Goal: Information Seeking & Learning: Find specific fact

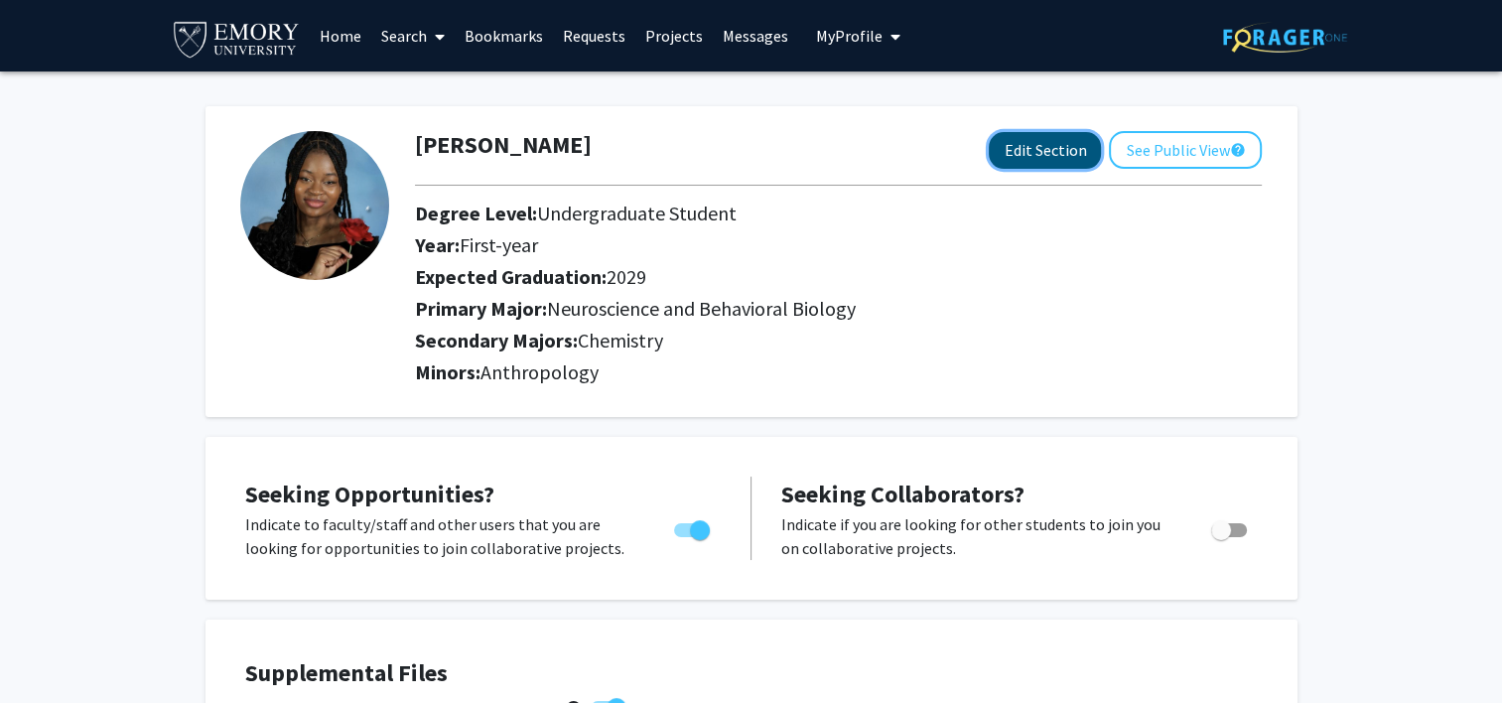
click at [1072, 157] on button "Edit Section" at bounding box center [1045, 150] width 112 height 37
select select "first-year"
select select "2029"
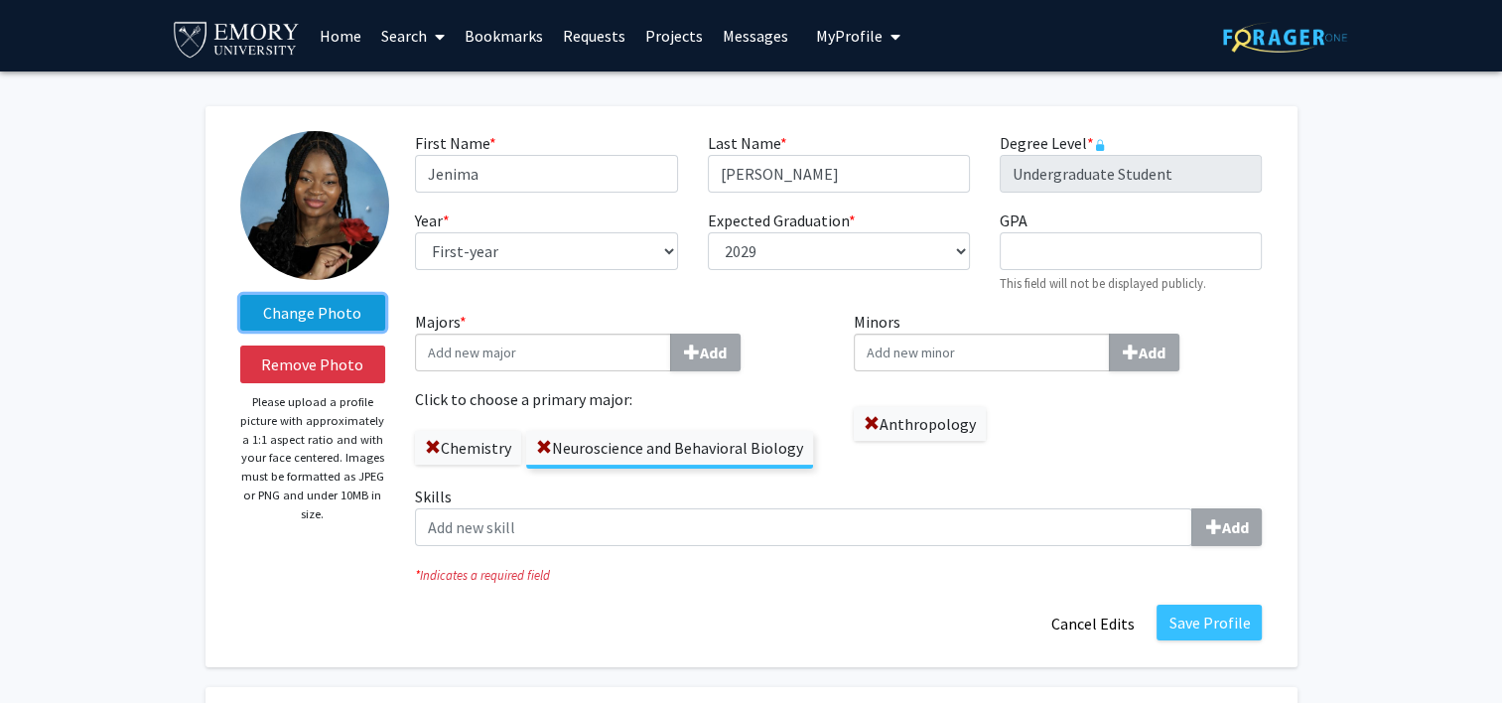
click at [321, 326] on label "Change Photo" at bounding box center [313, 313] width 146 height 36
click at [0, 0] on input "Change Photo" at bounding box center [0, 0] width 0 height 0
click at [212, 40] on img at bounding box center [237, 38] width 132 height 45
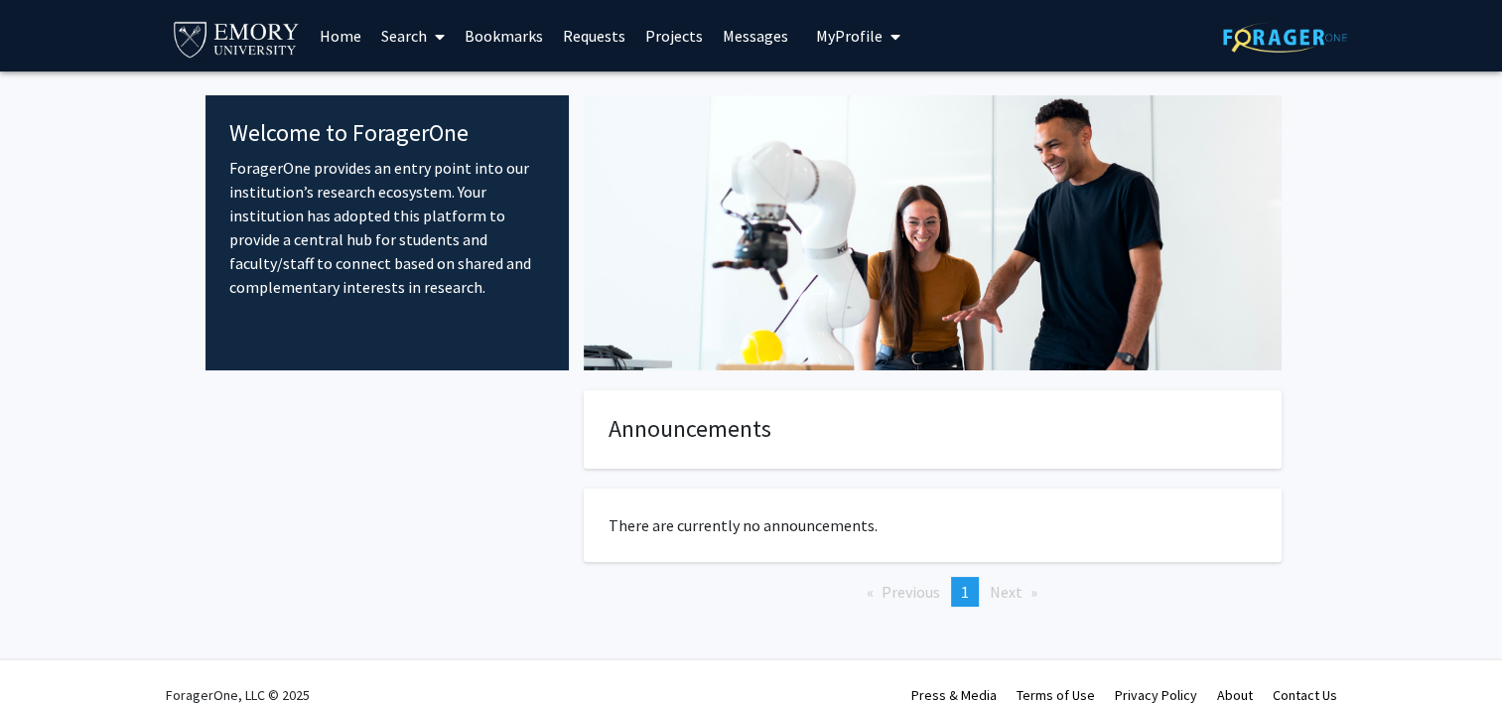
click at [415, 50] on link "Search" at bounding box center [412, 35] width 83 height 69
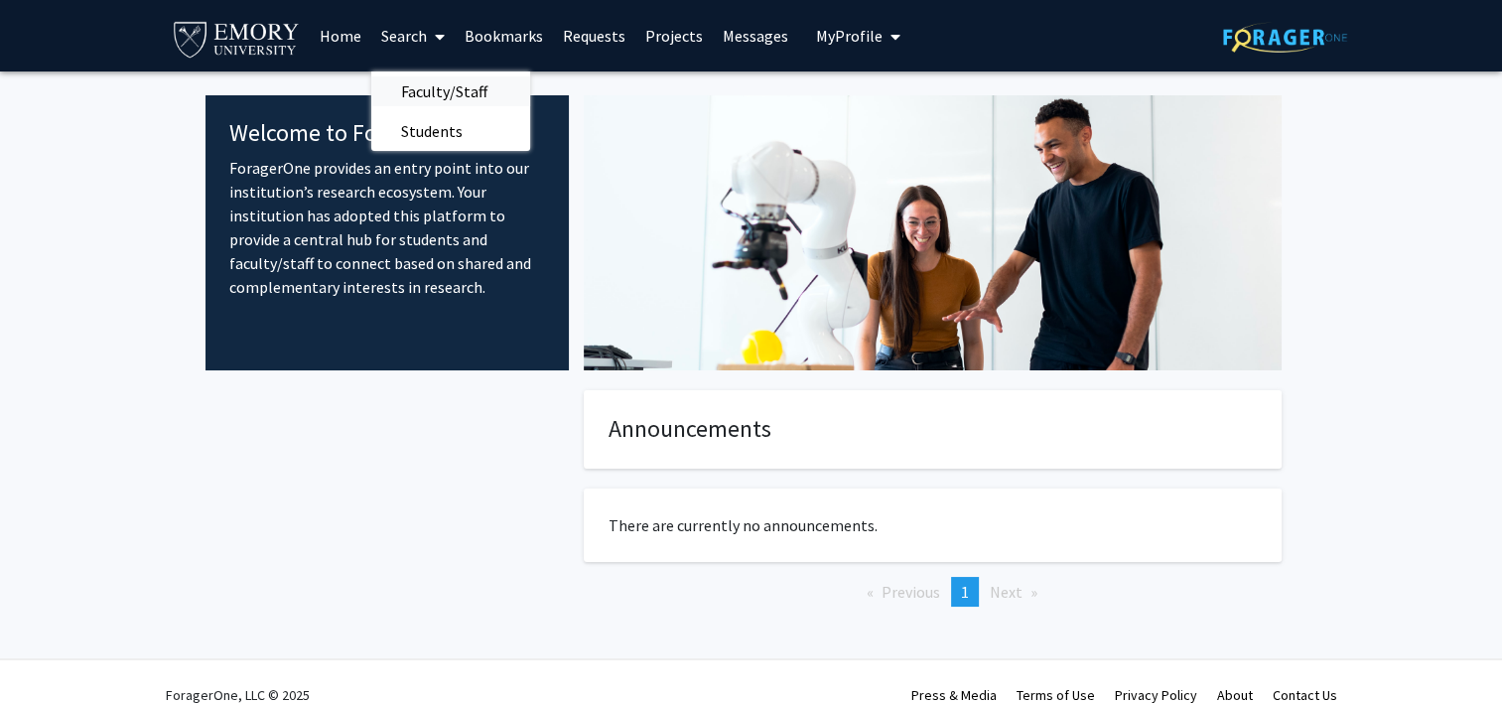
click at [425, 94] on span "Faculty/Staff" at bounding box center [444, 91] width 146 height 40
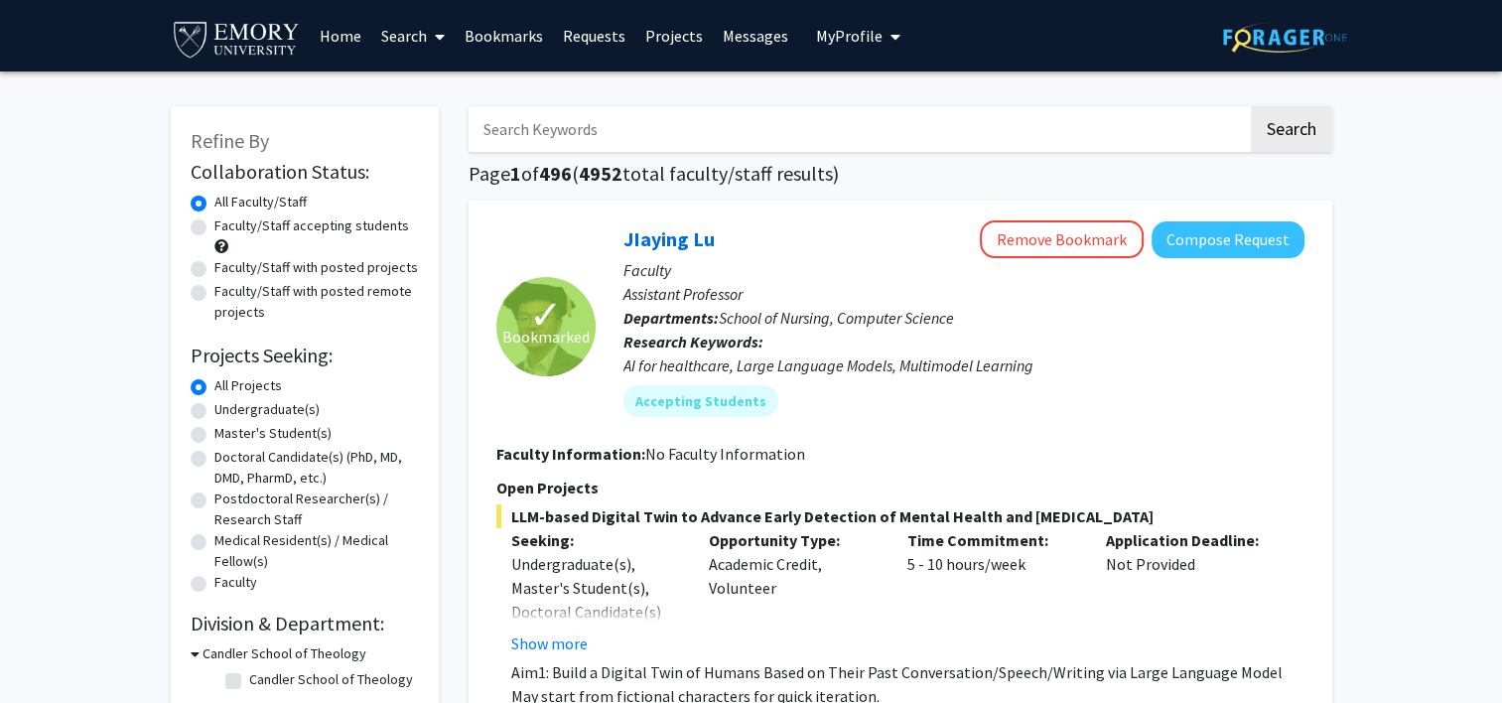
click at [415, 31] on link "Search" at bounding box center [412, 35] width 83 height 69
click at [425, 133] on span "Students" at bounding box center [431, 131] width 121 height 40
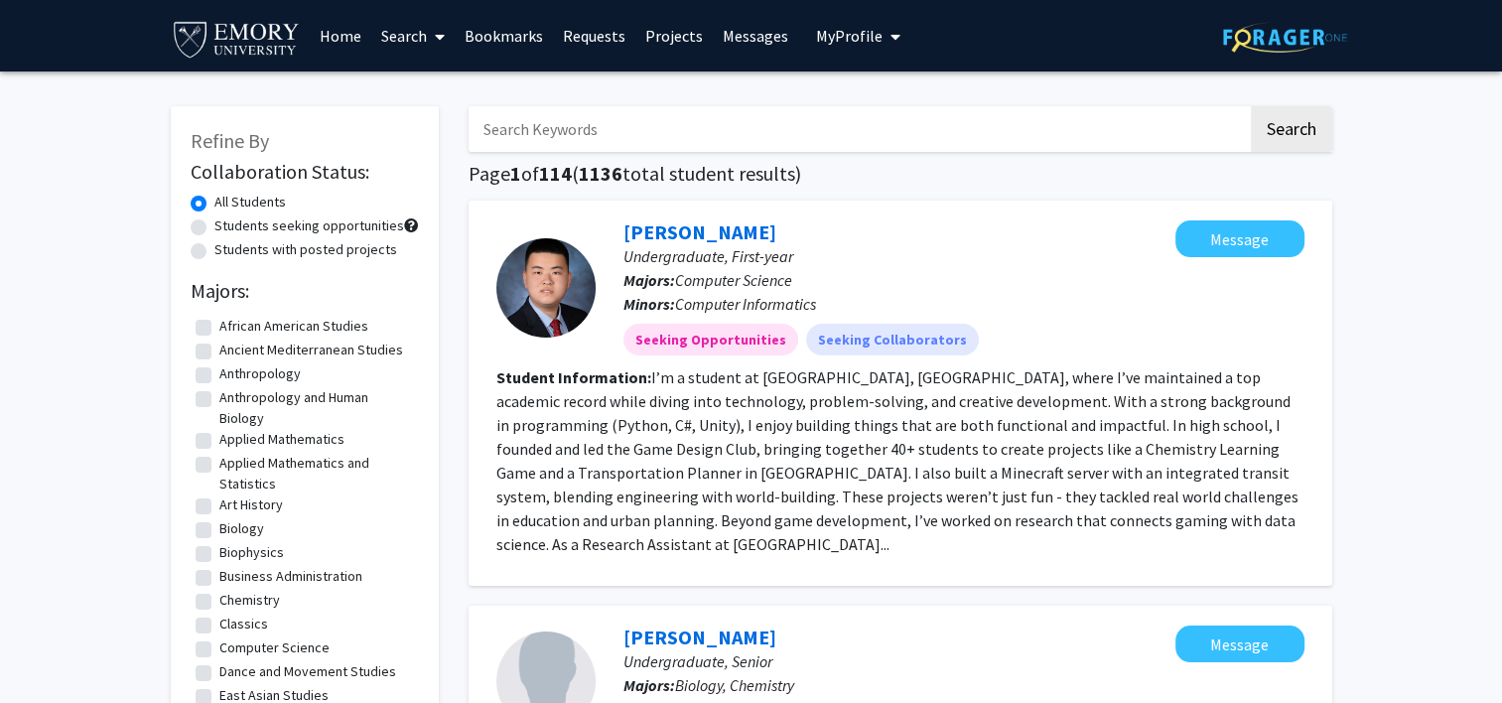
click at [611, 147] on input "Search Keywords" at bounding box center [858, 129] width 779 height 46
paste input "[PERSON_NAME]"
click at [1292, 129] on button "Search" at bounding box center [1291, 129] width 81 height 46
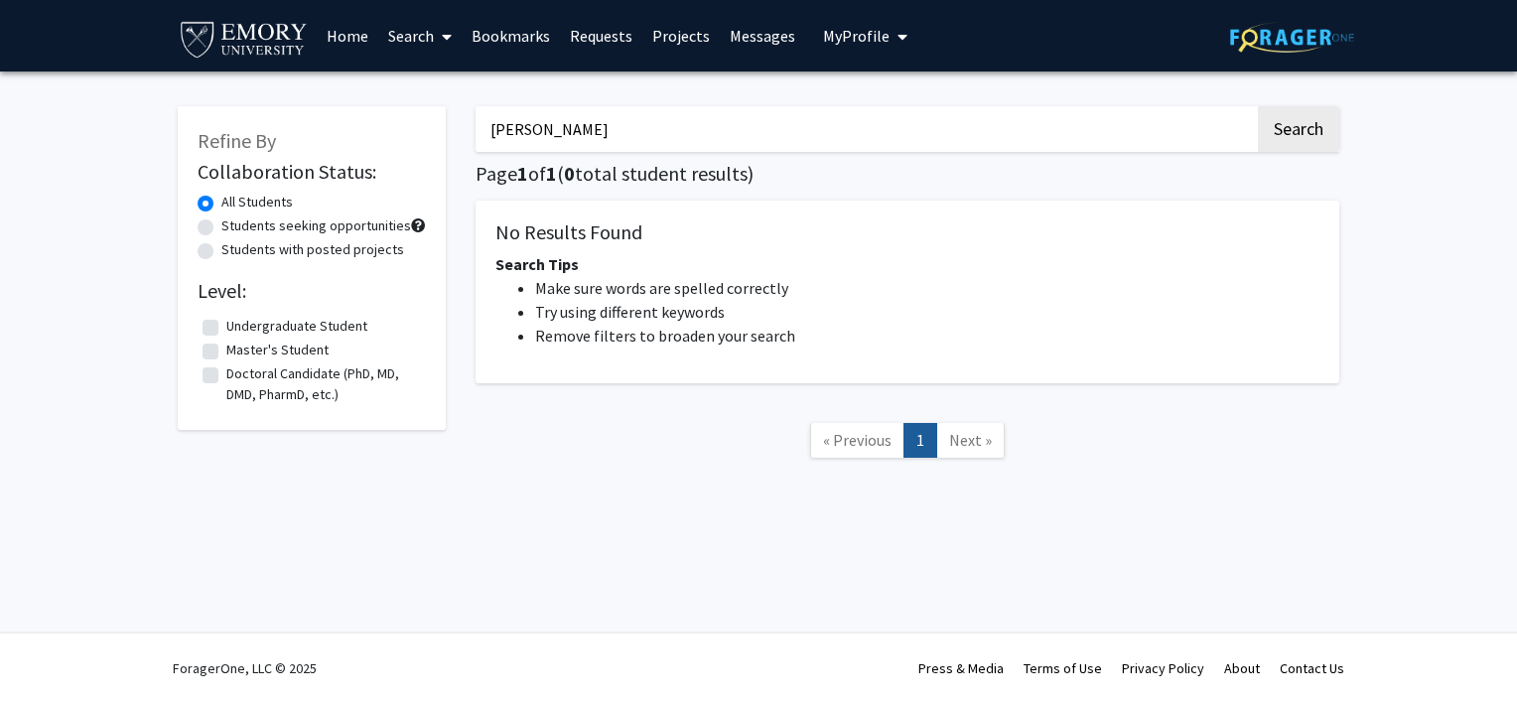
drag, startPoint x: 571, startPoint y: 136, endPoint x: 368, endPoint y: 123, distance: 202.9
click at [368, 123] on div "Refine By Collaboration Status: All Students Students seeking opportunities Stu…" at bounding box center [758, 292] width 1191 height 412
paste input "[PERSON_NAME]"
type input "[PERSON_NAME]"
click at [1258, 106] on button "Search" at bounding box center [1298, 129] width 81 height 46
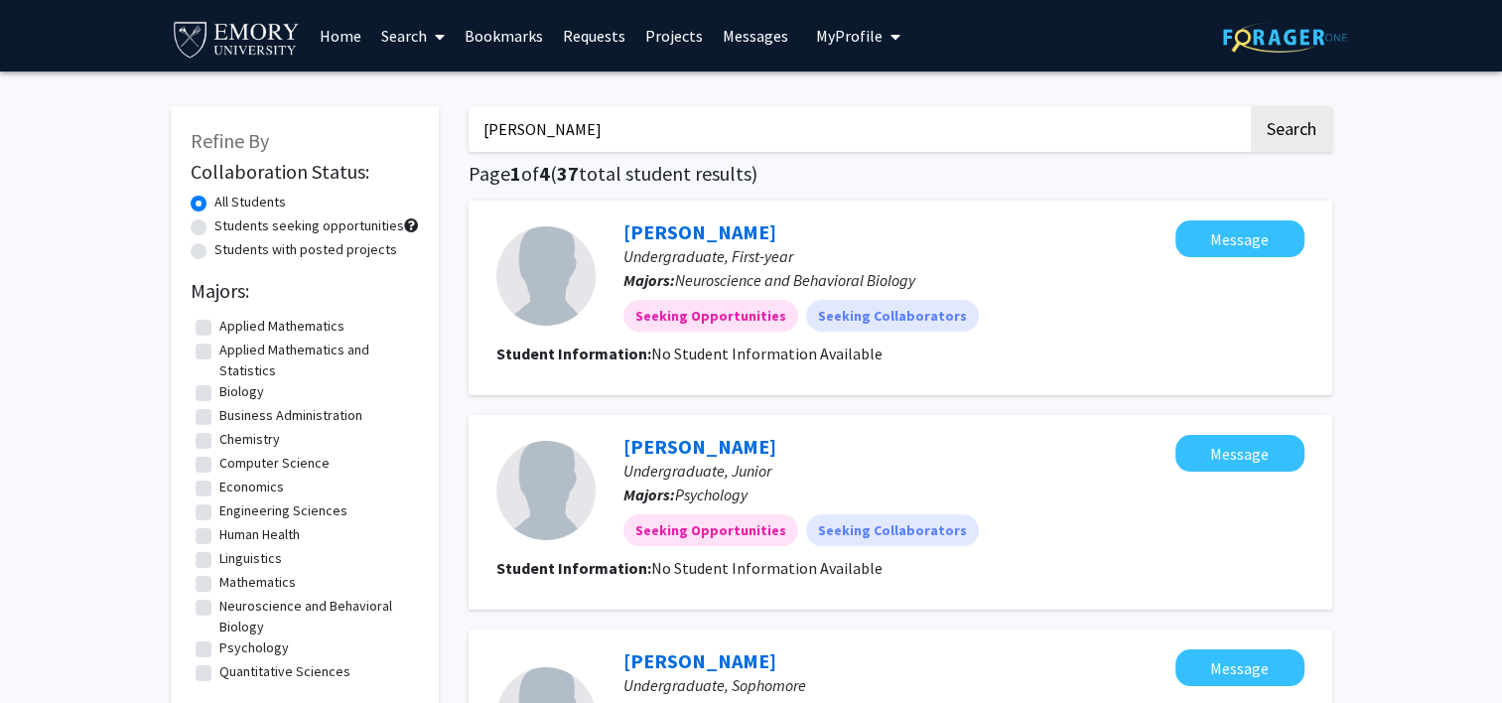
click at [214, 256] on label "Students with posted projects" at bounding box center [305, 249] width 183 height 21
click at [214, 252] on input "Students with posted projects" at bounding box center [220, 245] width 13 height 13
radio input "true"
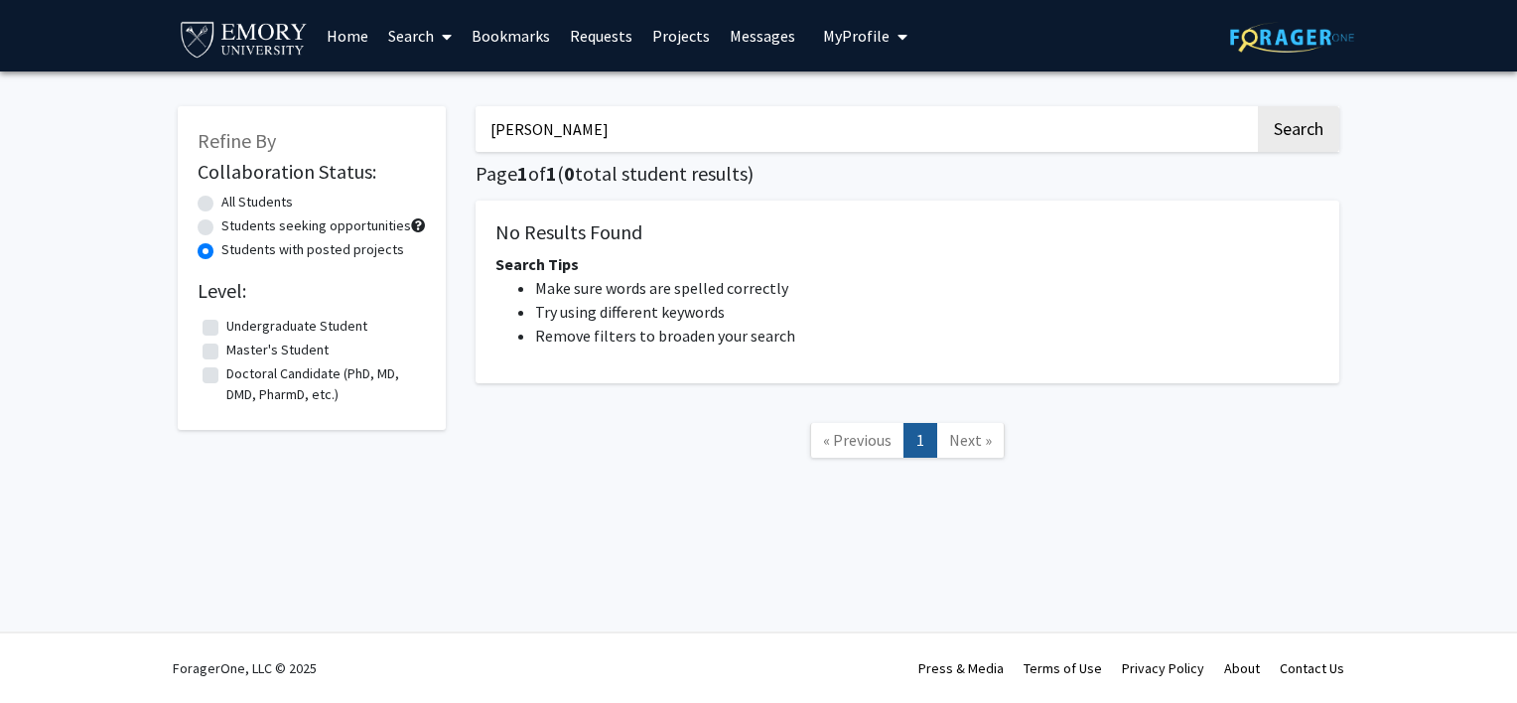
click at [218, 350] on fg-checkbox "Master's Student Master's Student" at bounding box center [312, 352] width 218 height 24
click at [226, 351] on label "Master's Student" at bounding box center [277, 350] width 102 height 21
click at [226, 351] on input "Master's Student" at bounding box center [232, 346] width 13 height 13
checkbox input "true"
click at [226, 374] on label "Doctoral Candidate (PhD, MD, DMD, PharmD, etc.)" at bounding box center [323, 384] width 195 height 42
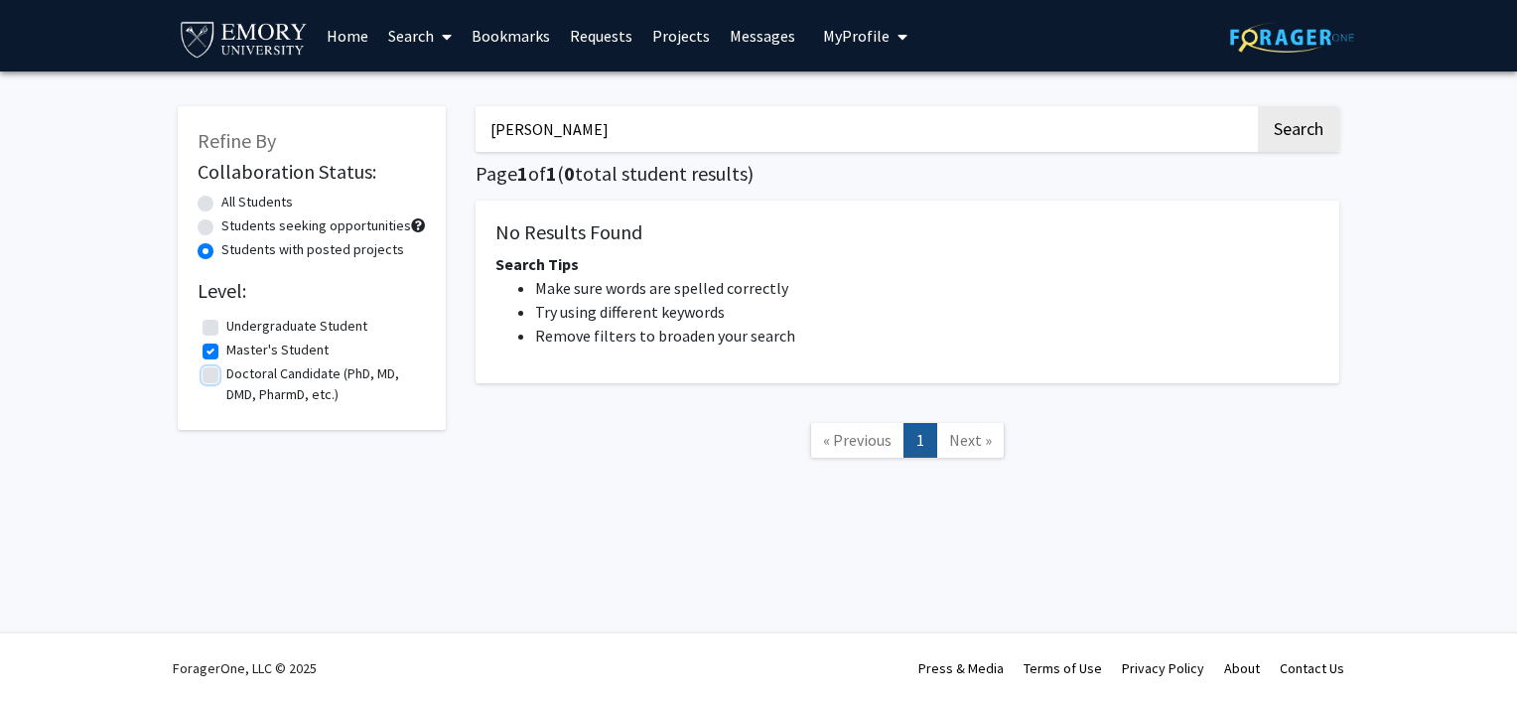
click at [226, 374] on input "Doctoral Candidate (PhD, MD, DMD, PharmD, etc.)" at bounding box center [232, 369] width 13 height 13
checkbox input "true"
click at [221, 206] on label "All Students" at bounding box center [256, 202] width 71 height 21
click at [221, 204] on input "All Students" at bounding box center [227, 198] width 13 height 13
radio input "true"
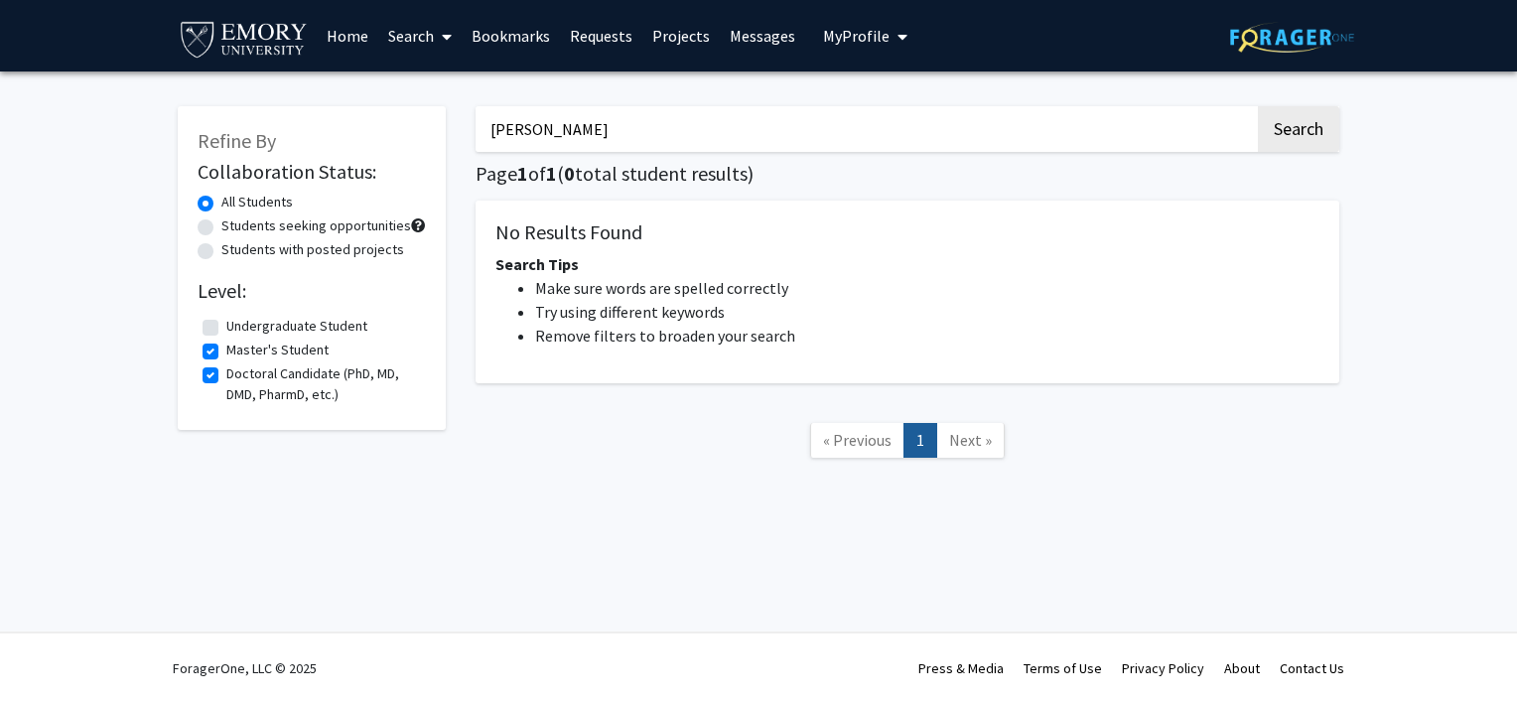
drag, startPoint x: 479, startPoint y: 129, endPoint x: 369, endPoint y: 135, distance: 110.3
click at [369, 135] on div "Refine By Collaboration Status: All Students Students seeking opportunities Stu…" at bounding box center [758, 292] width 1191 height 412
paste input "[PERSON_NAME]"
type input "[PERSON_NAME]"
click at [1258, 106] on button "Search" at bounding box center [1298, 129] width 81 height 46
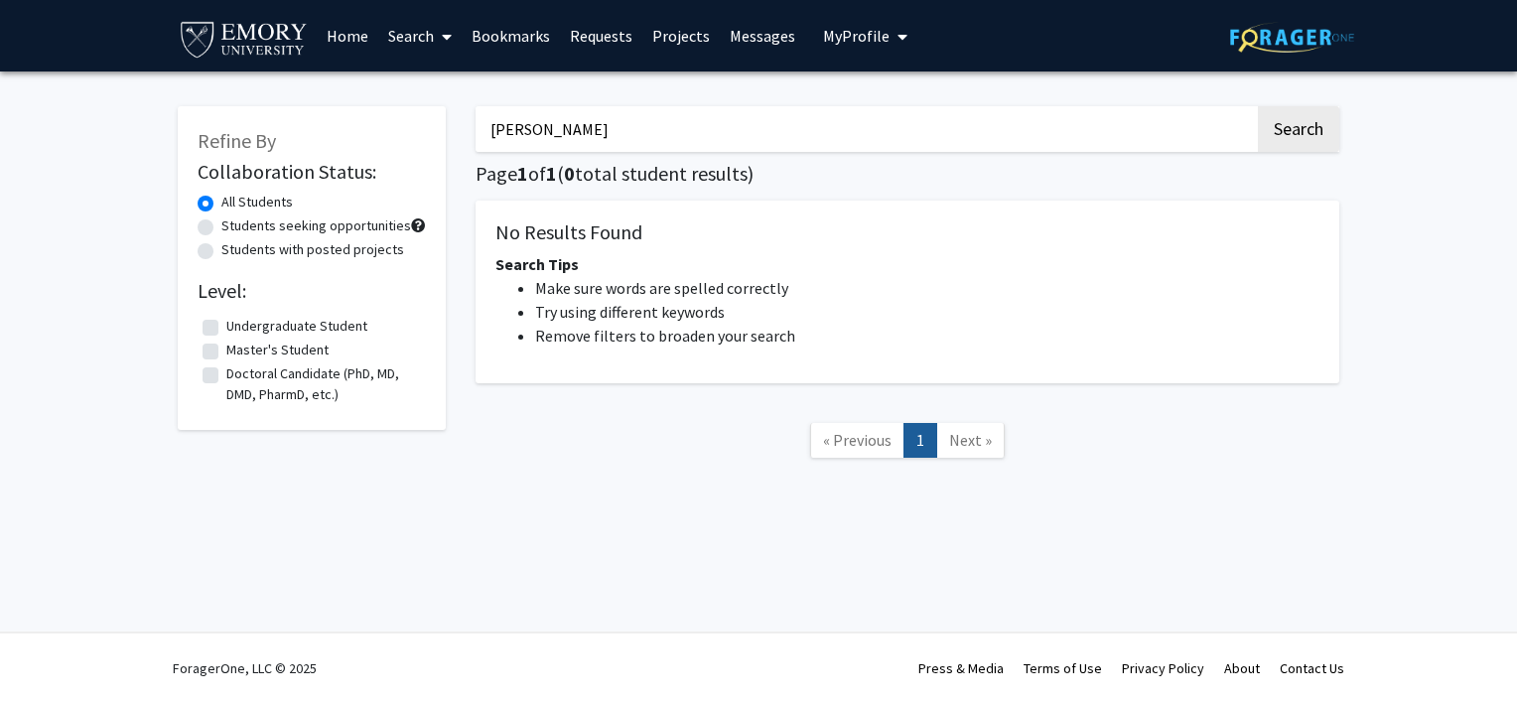
checkbox input "false"
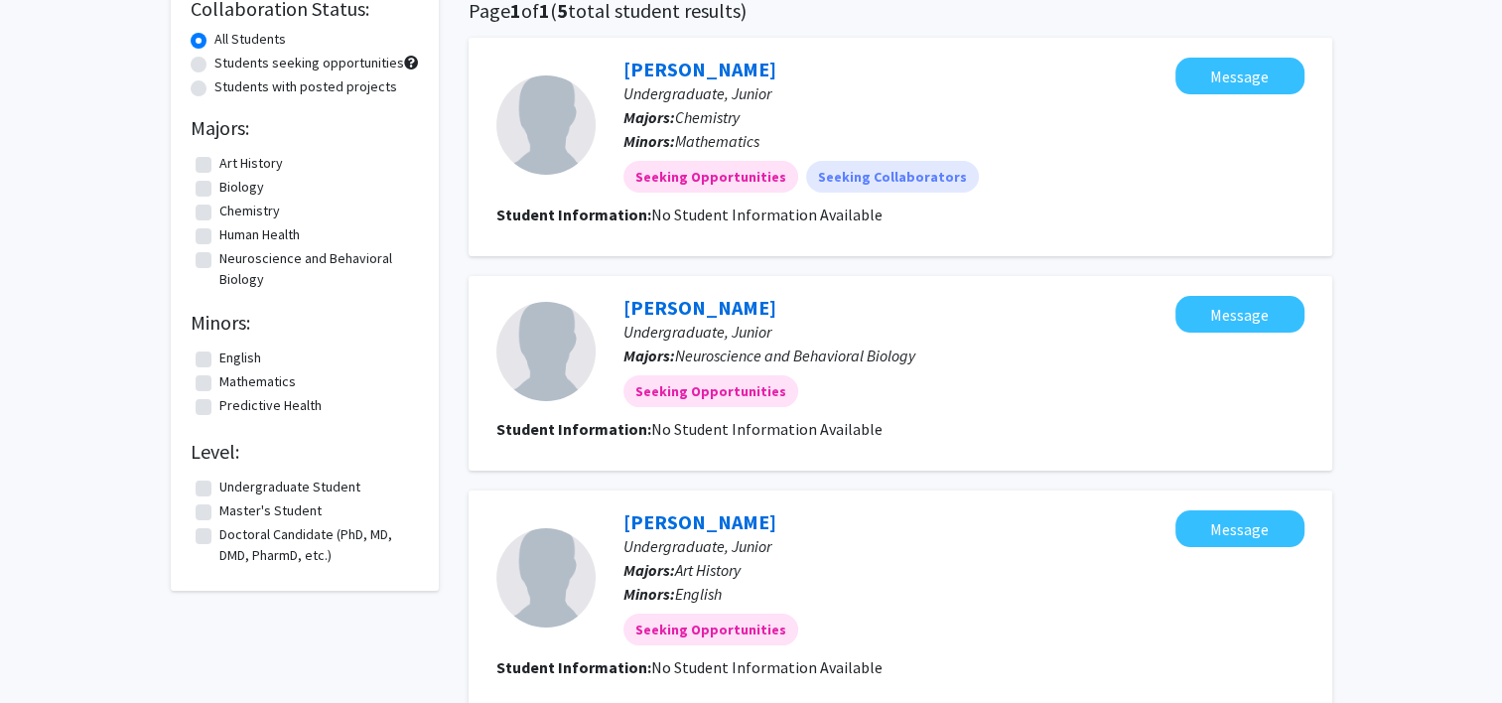
scroll to position [166, 0]
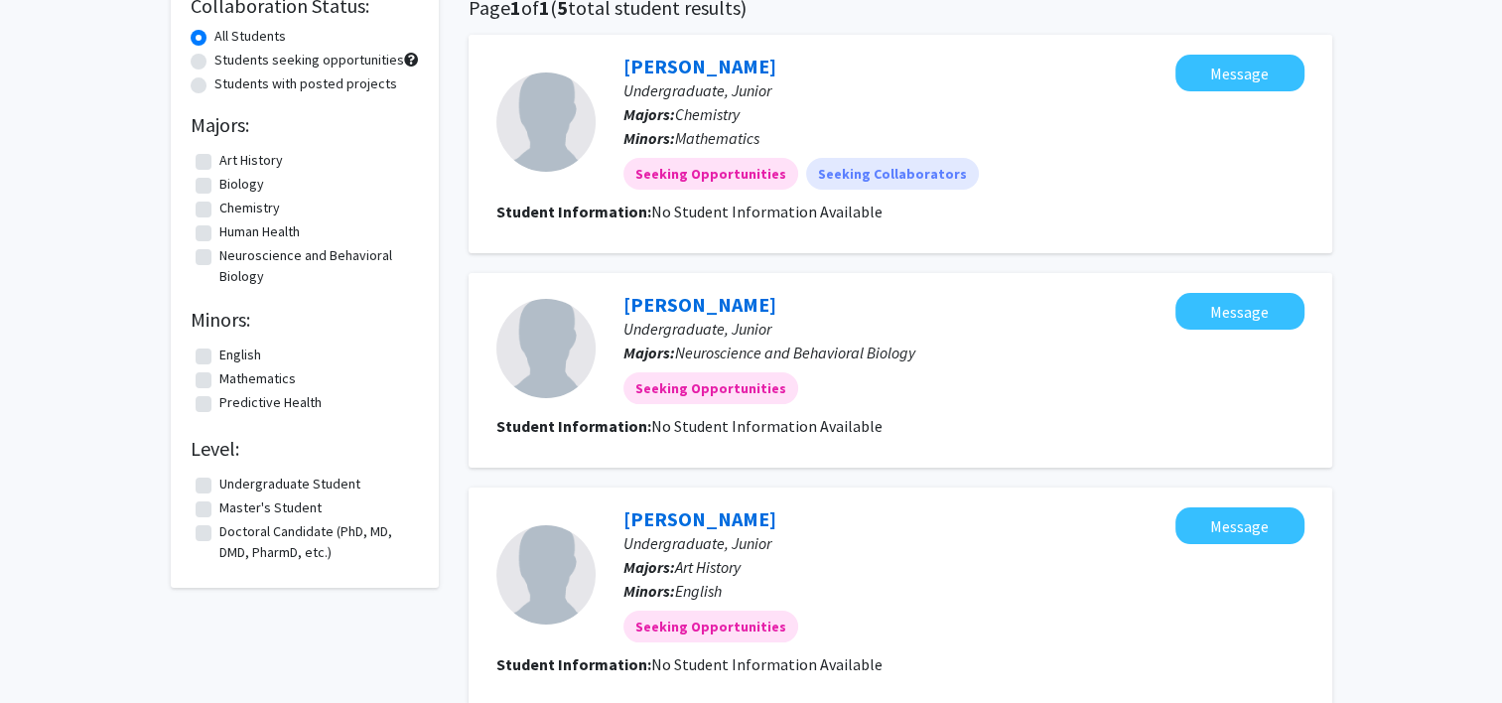
click at [219, 530] on label "Doctoral Candidate (PhD, MD, DMD, PharmD, etc.)" at bounding box center [316, 542] width 195 height 42
click at [219, 530] on input "Doctoral Candidate (PhD, MD, DMD, PharmD, etc.)" at bounding box center [225, 527] width 13 height 13
checkbox input "true"
